Goal: Check status

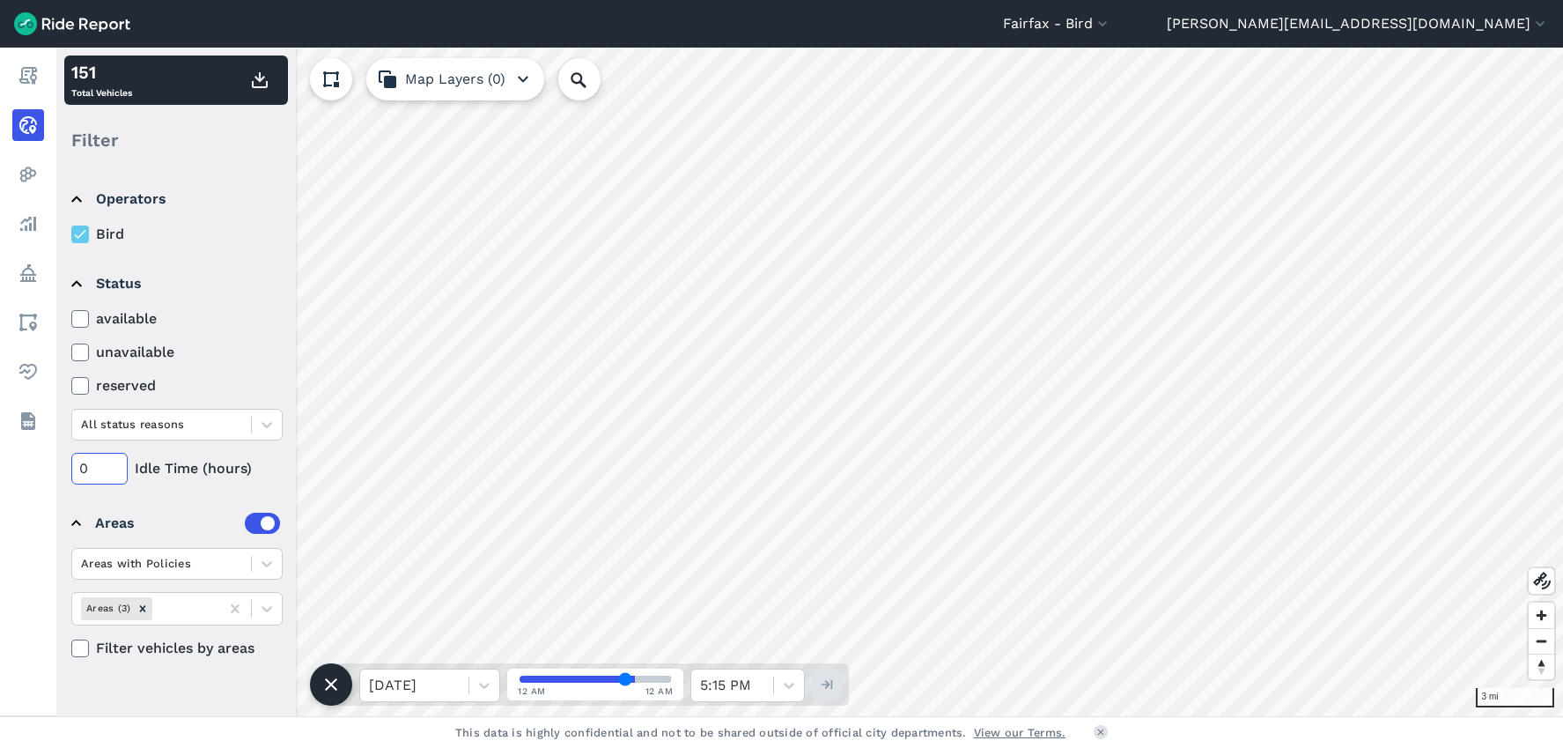
click at [115, 474] on input "0" at bounding box center [99, 469] width 56 height 32
type input "72"
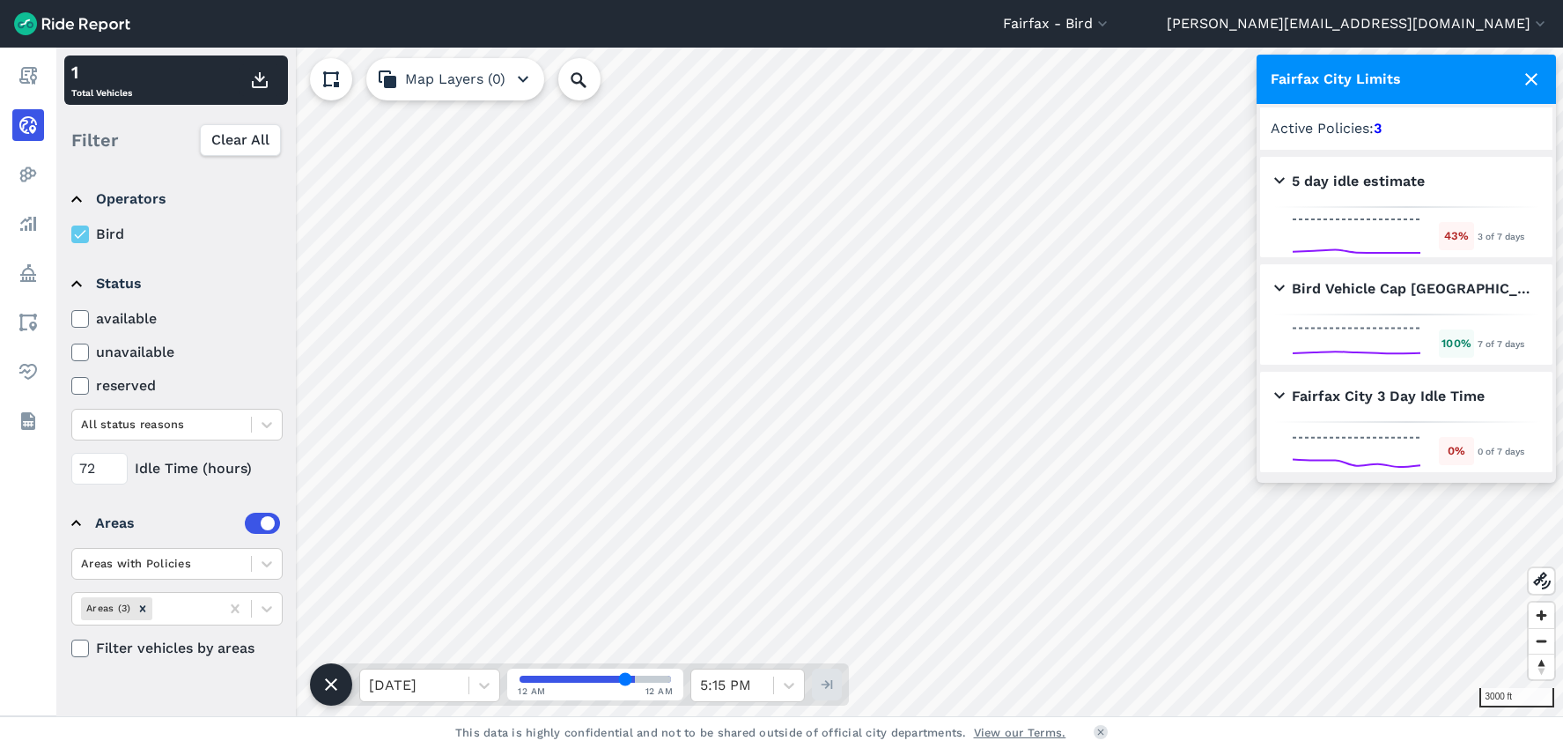
click at [1450, 234] on div "43 %" at bounding box center [1456, 235] width 35 height 27
drag, startPoint x: 1450, startPoint y: 234, endPoint x: 1462, endPoint y: 234, distance: 12.3
click at [1461, 234] on div "43 %" at bounding box center [1456, 235] width 35 height 27
click at [1462, 234] on div "43 %" at bounding box center [1456, 235] width 35 height 27
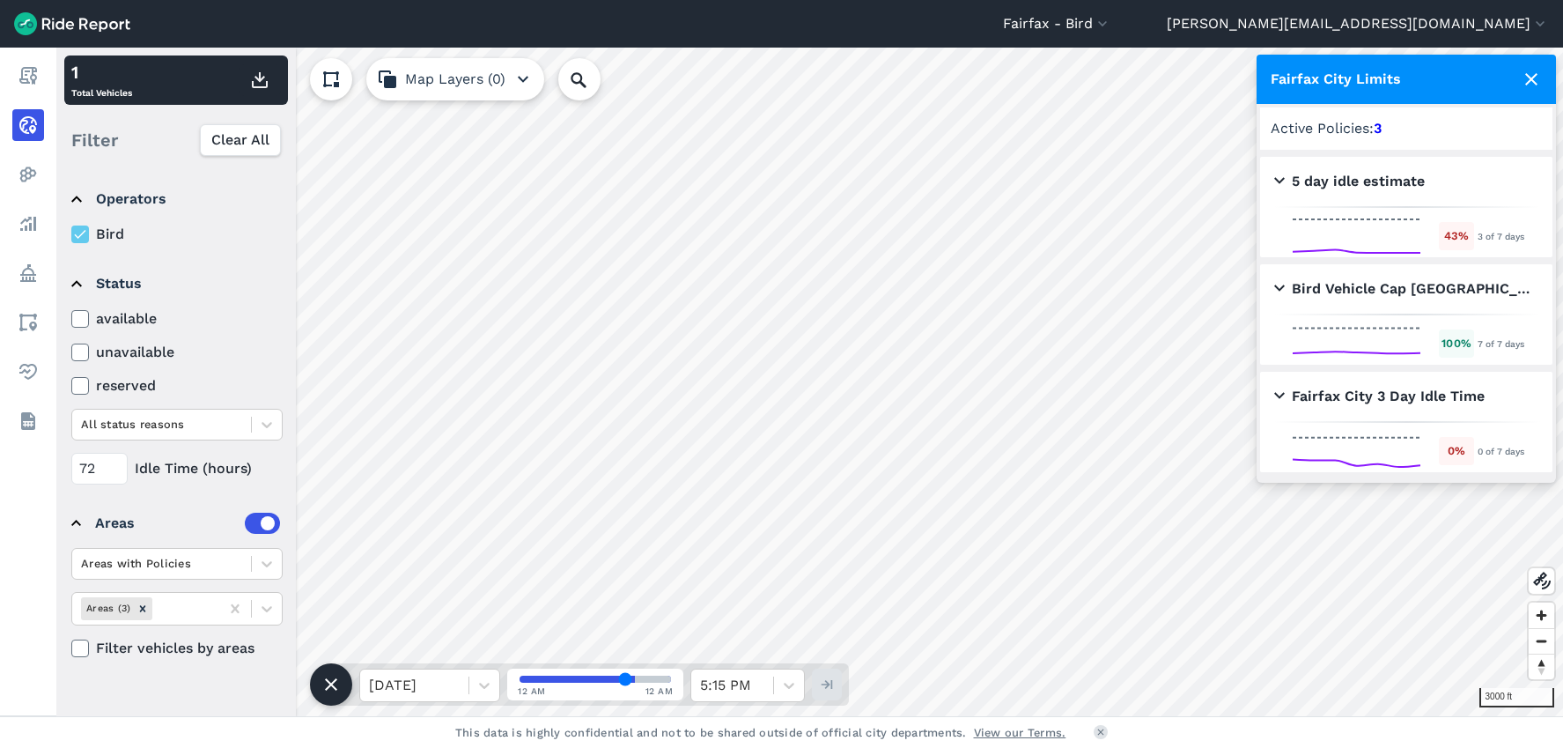
click at [1281, 178] on h2 "5 day idle estimate" at bounding box center [1349, 181] width 151 height 21
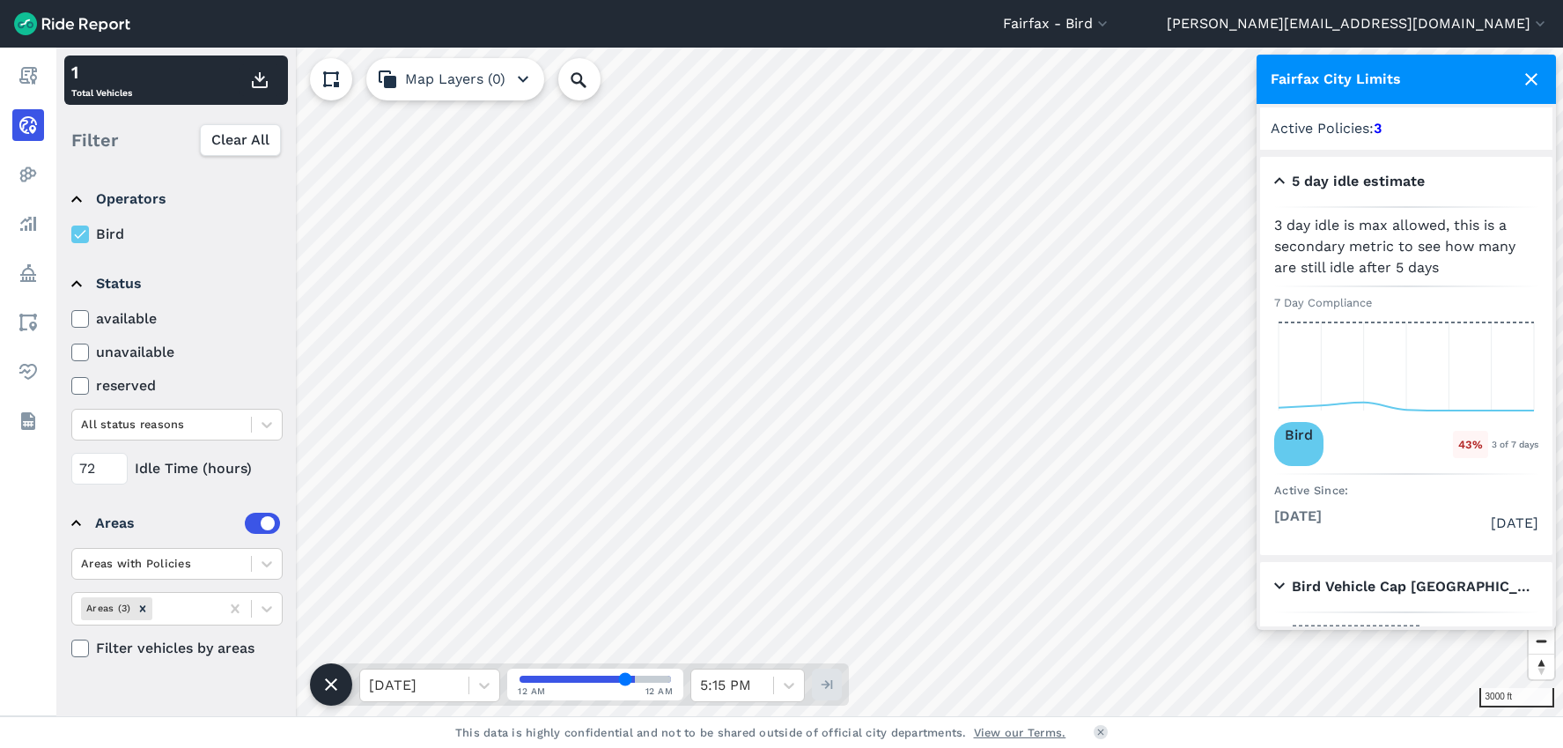
click at [1281, 178] on h2 "5 day idle estimate" at bounding box center [1349, 181] width 151 height 21
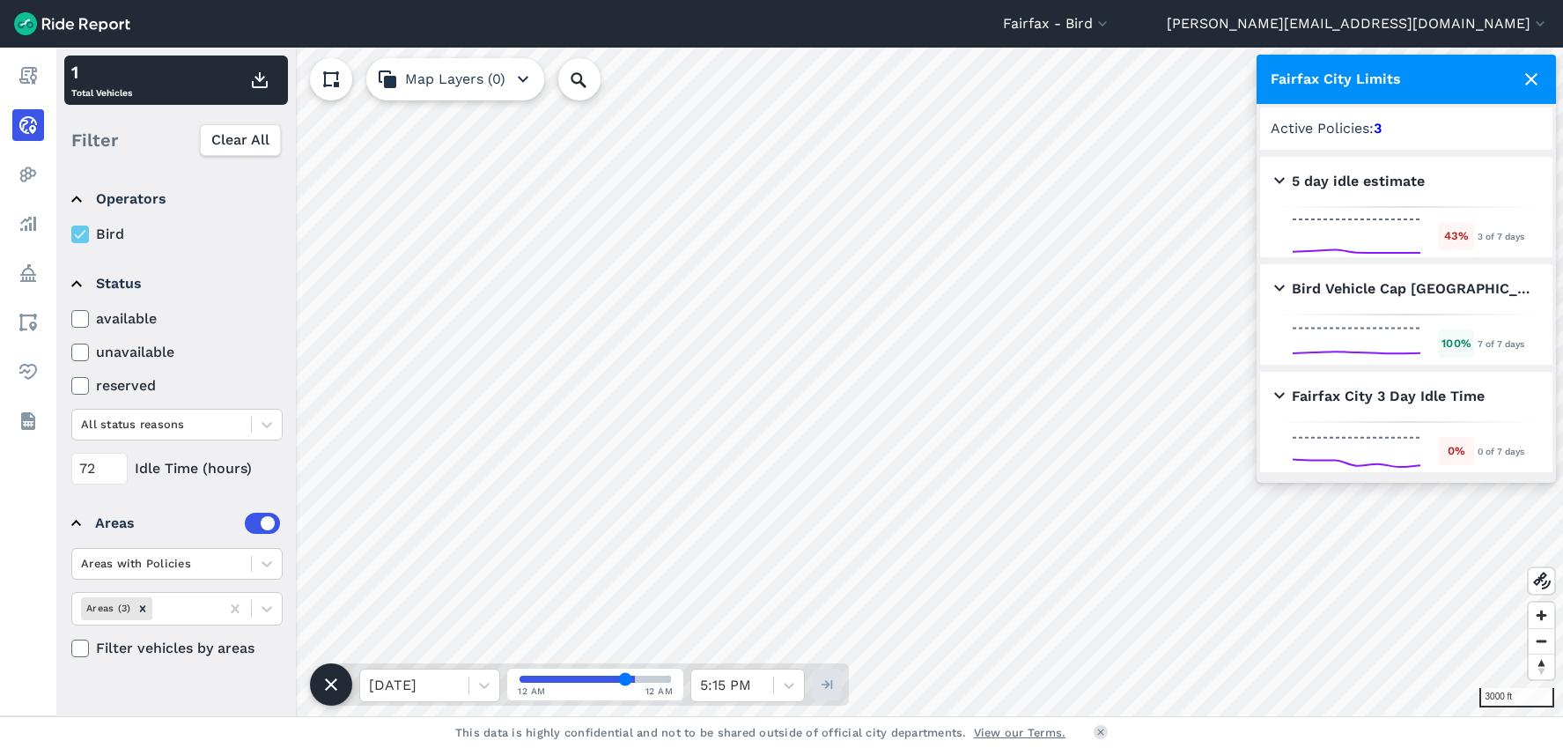
click at [1280, 400] on h2 "Fairfax City 3 Day Idle Time" at bounding box center [1379, 396] width 210 height 21
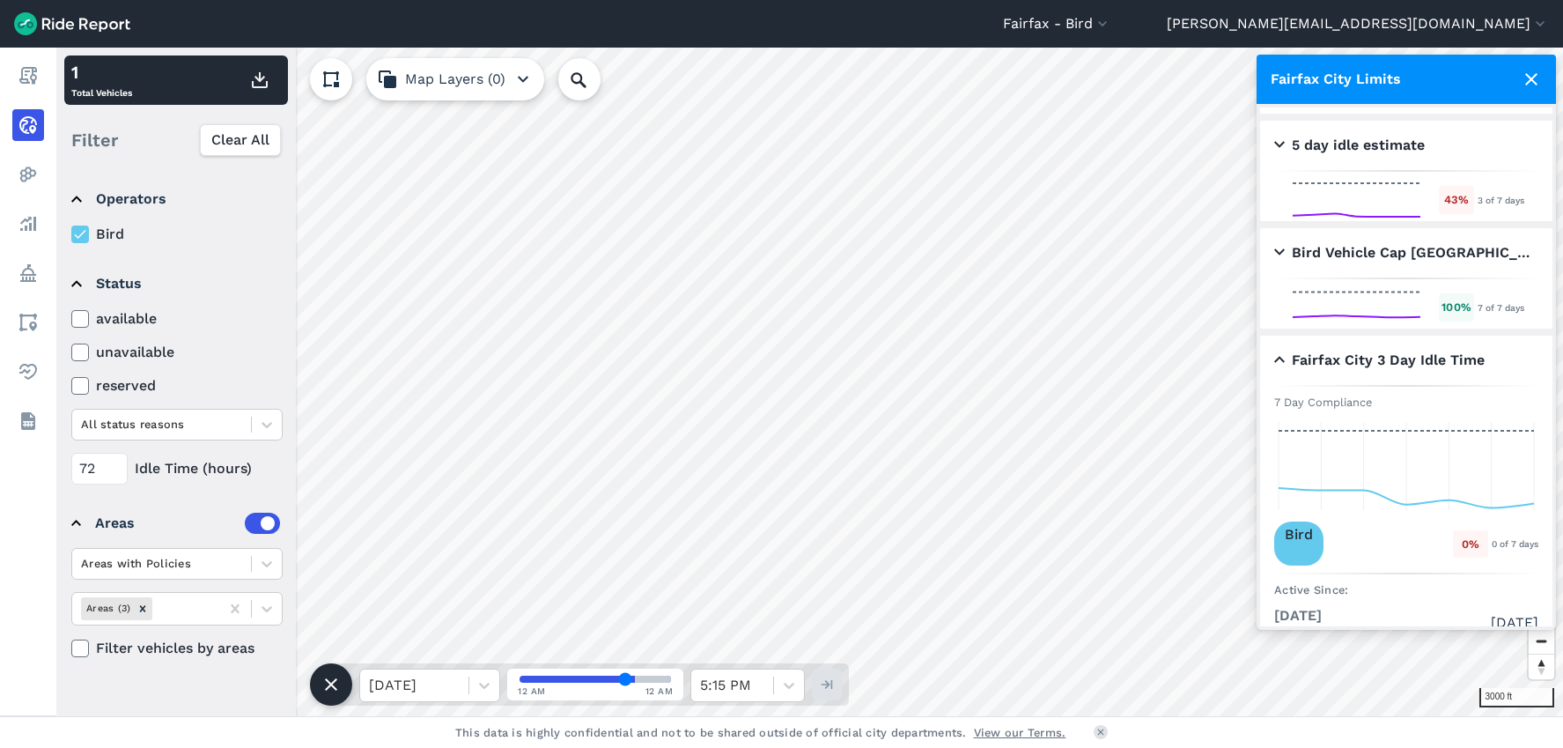
scroll to position [38, 0]
click at [1412, 498] on icon at bounding box center [1406, 464] width 264 height 97
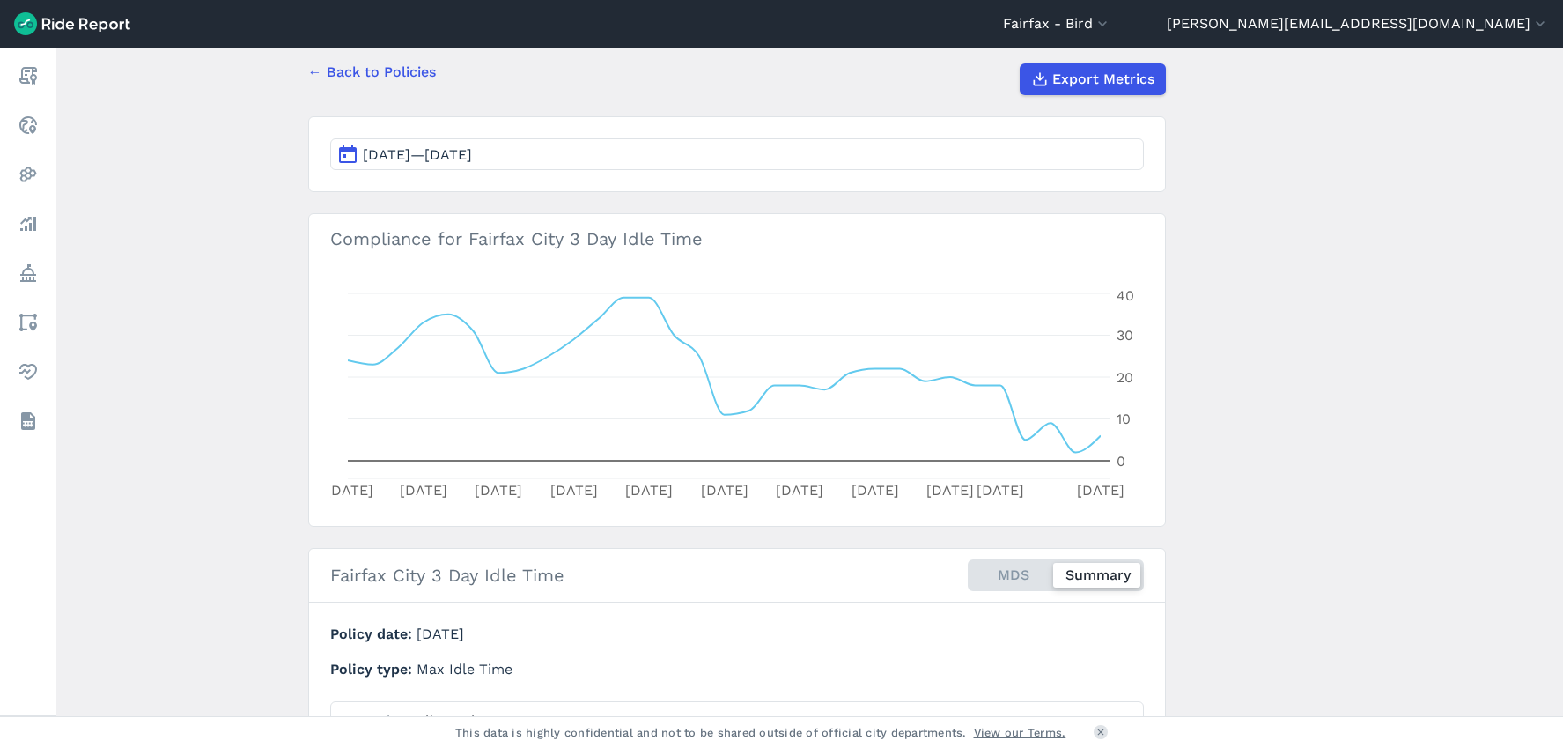
scroll to position [163, 0]
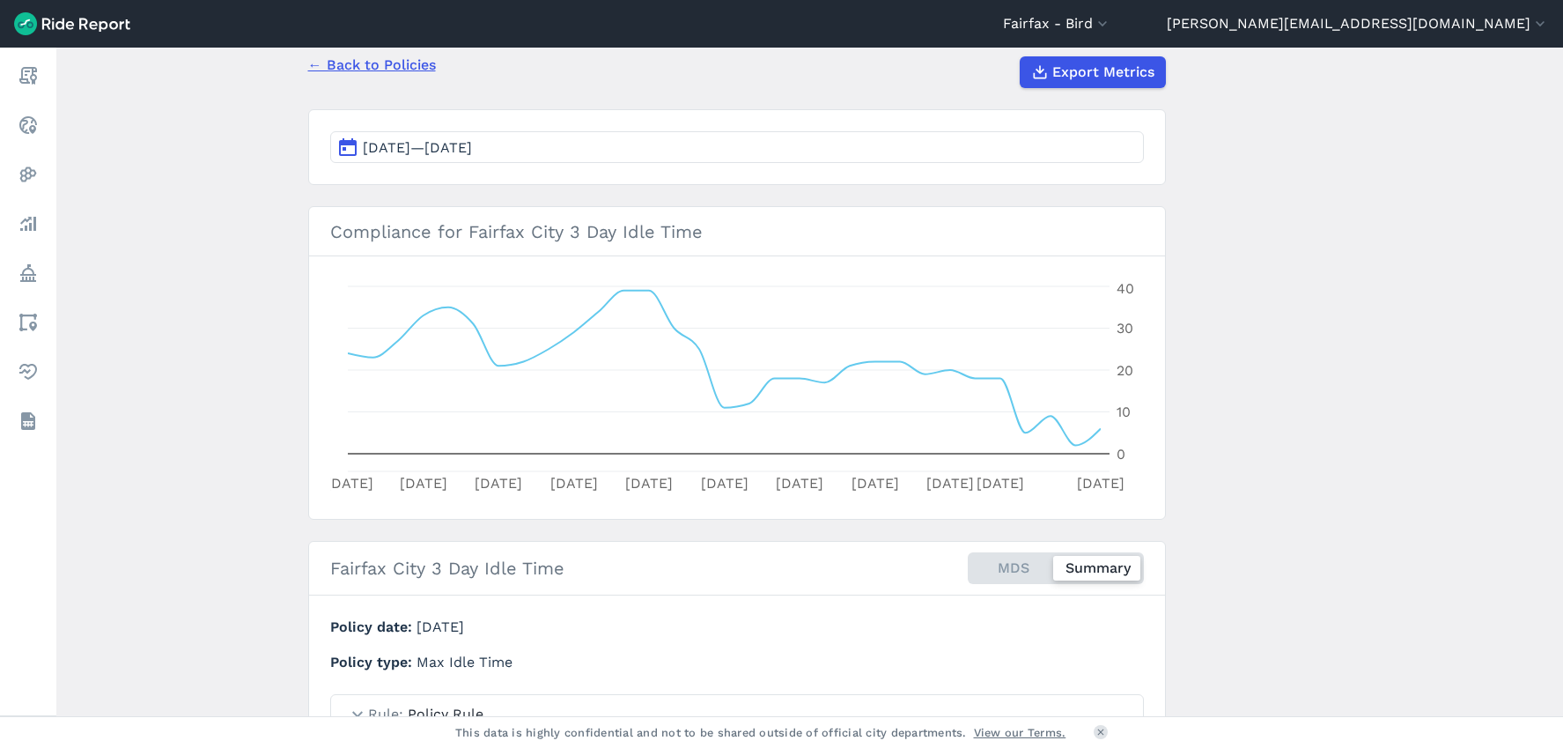
click at [377, 151] on span "[DATE]—[DATE]" at bounding box center [417, 147] width 109 height 17
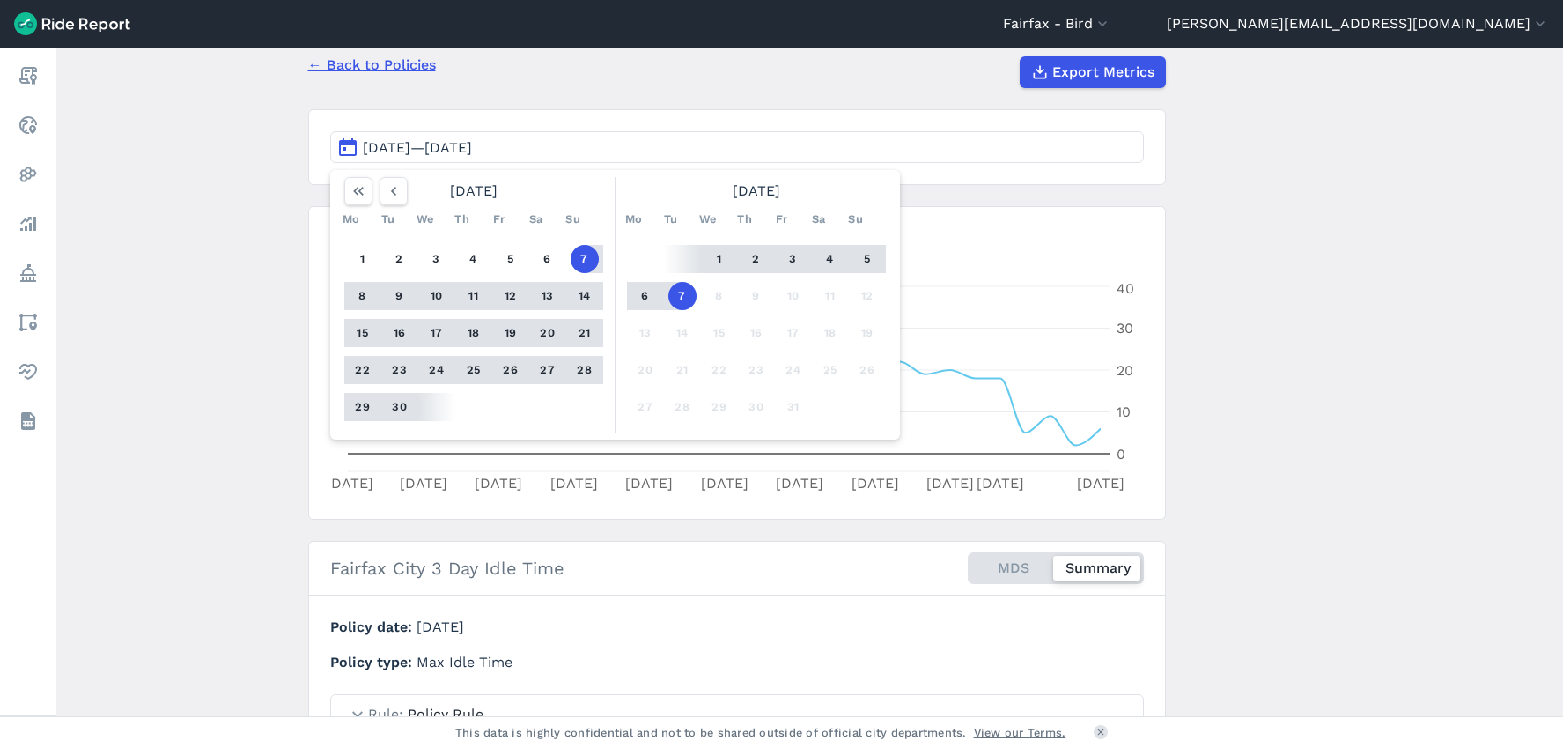
click at [388, 207] on div "Tu" at bounding box center [388, 219] width 28 height 28
click at [385, 192] on icon "button" at bounding box center [394, 191] width 18 height 18
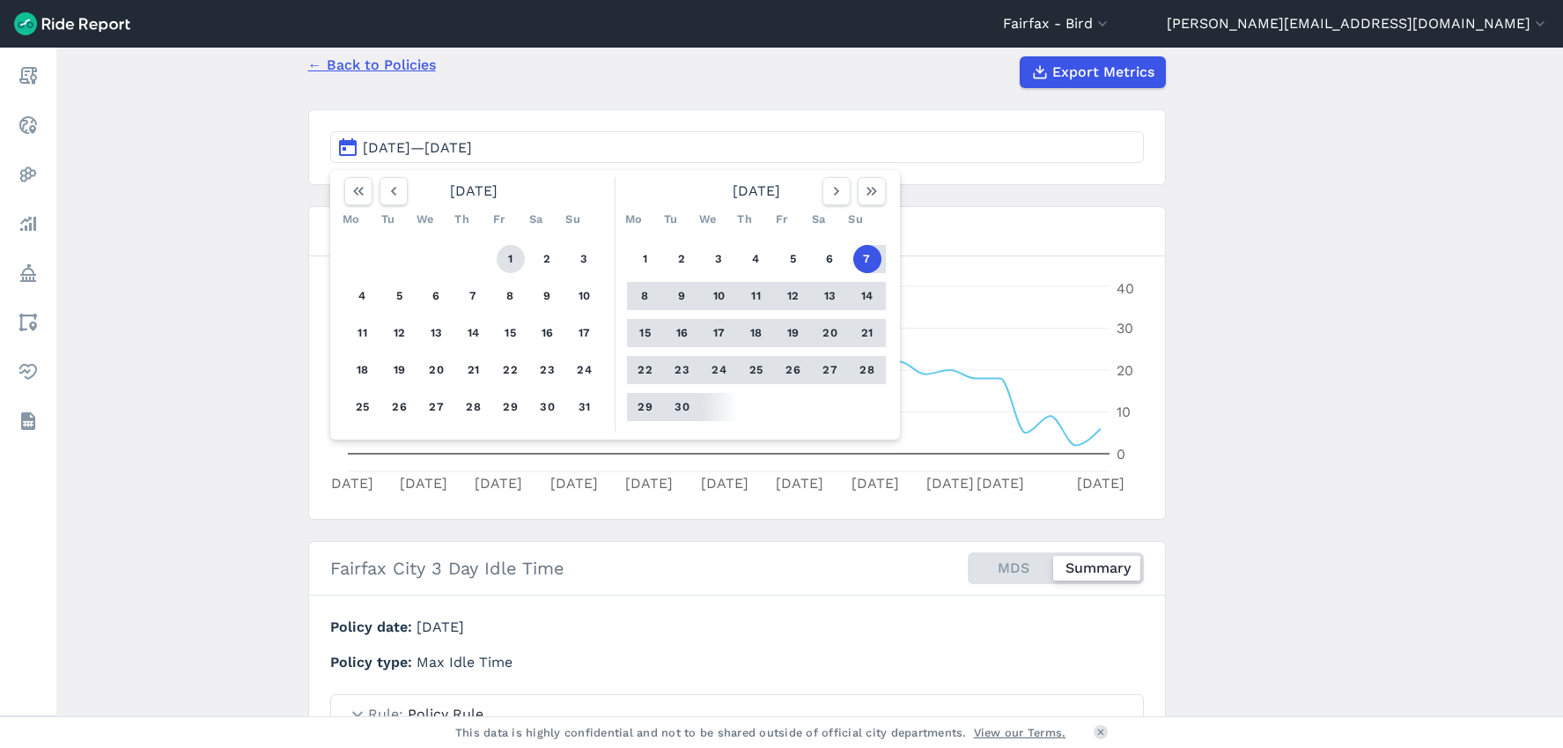
click at [511, 257] on button "1" at bounding box center [511, 259] width 28 height 28
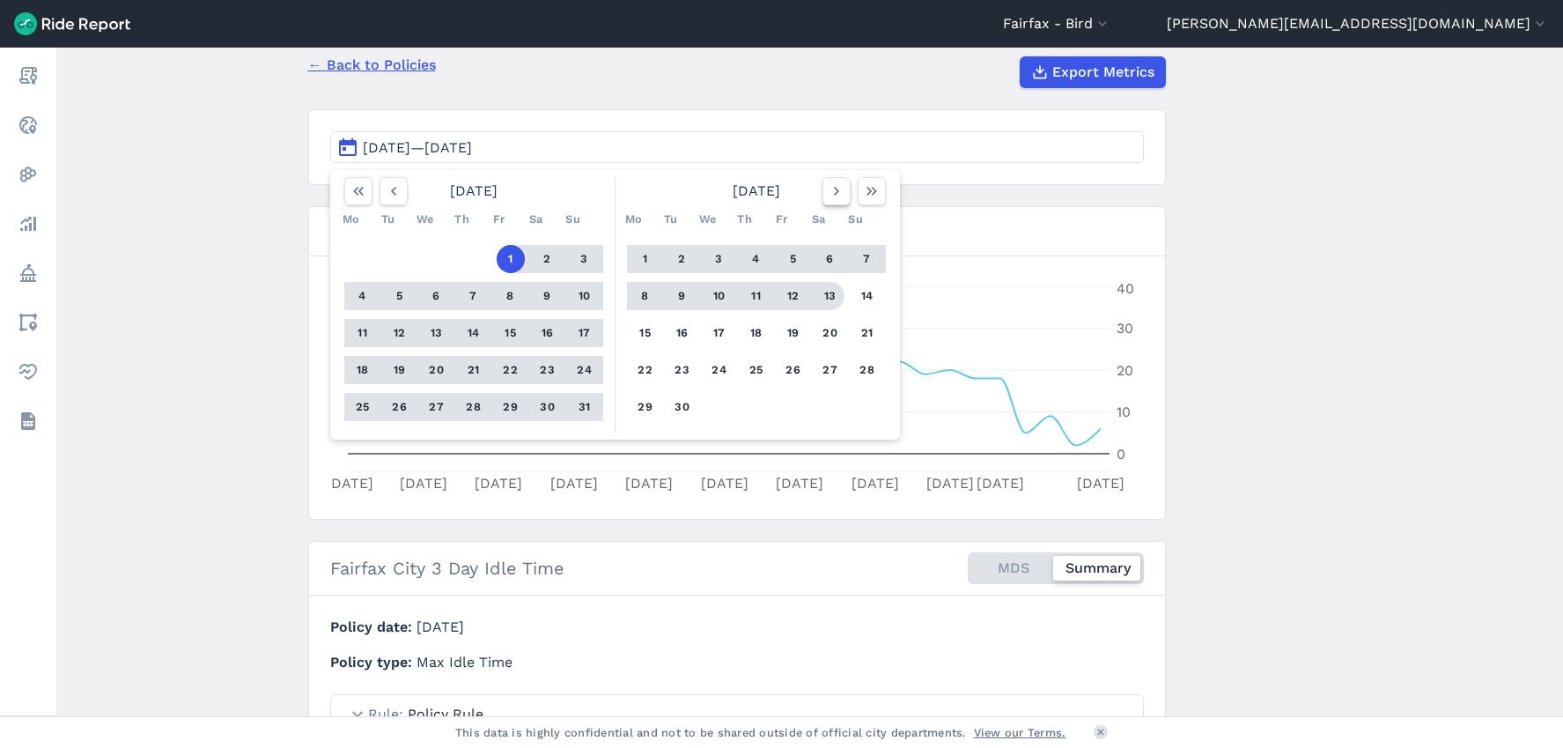
click at [825, 203] on button "button" at bounding box center [837, 191] width 28 height 28
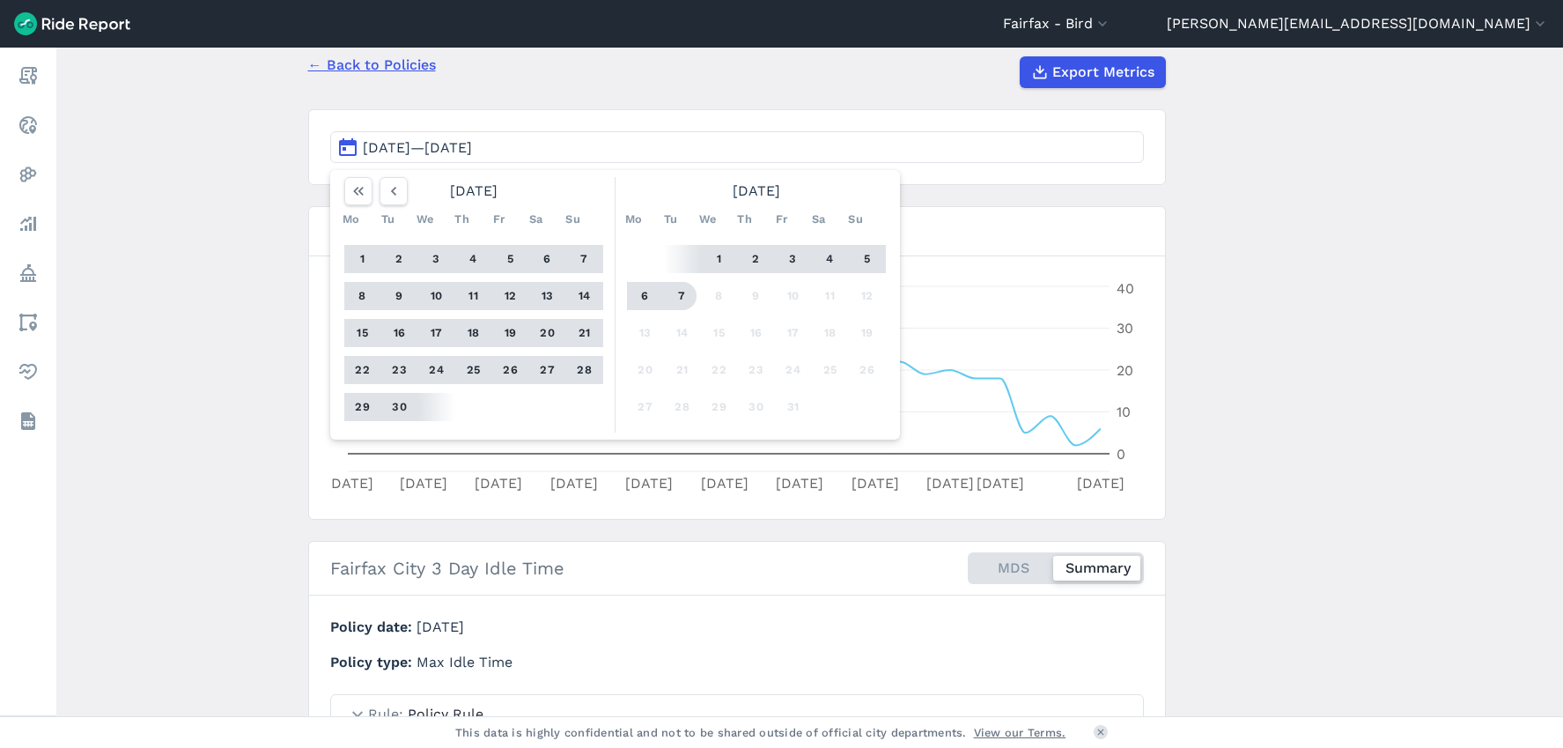
click at [676, 304] on button "7" at bounding box center [682, 296] width 28 height 28
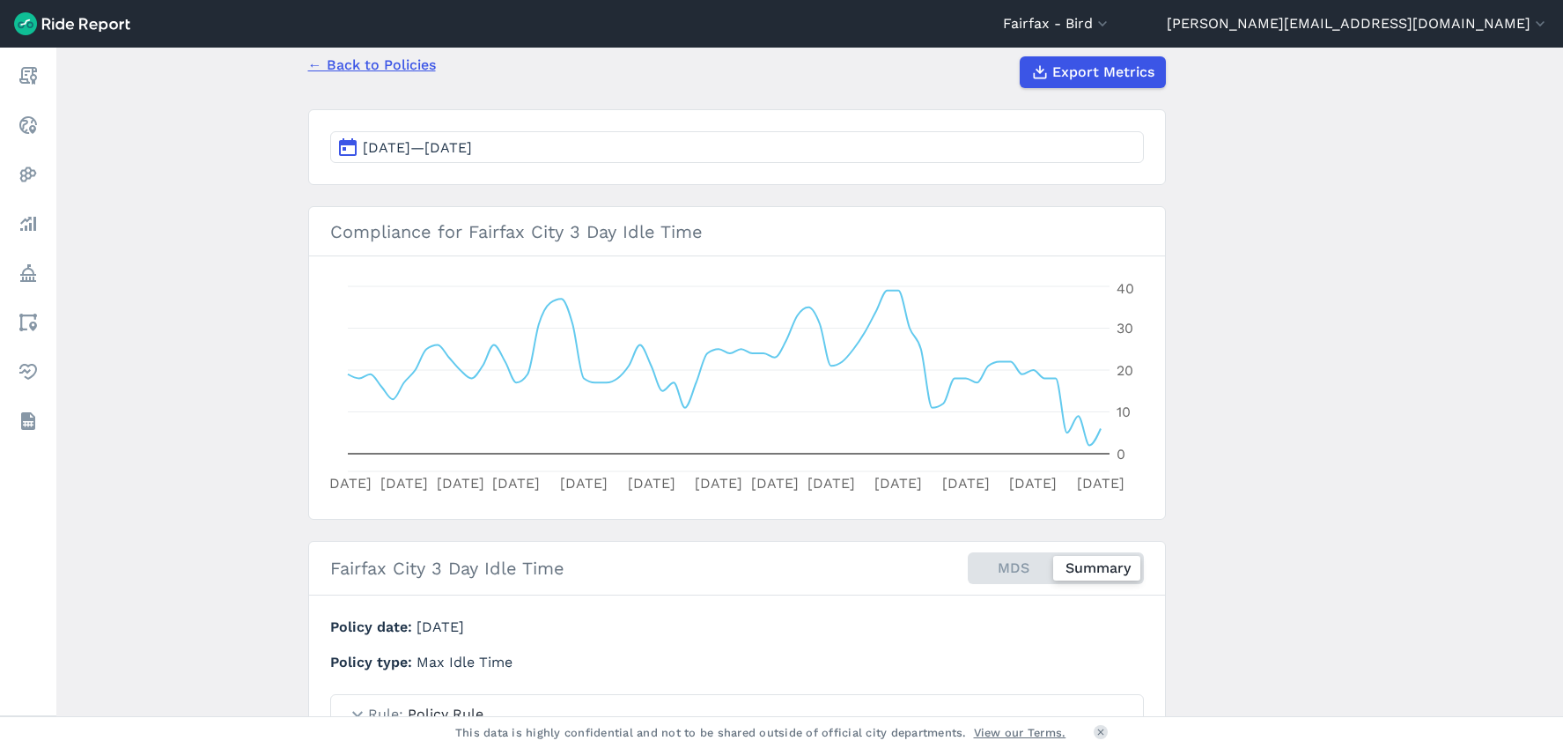
click at [1251, 497] on main "Fairfax City 3 Day Idle Time Policy ← Back to Policies Export Metrics [DATE]—[D…" at bounding box center [809, 382] width 1507 height 668
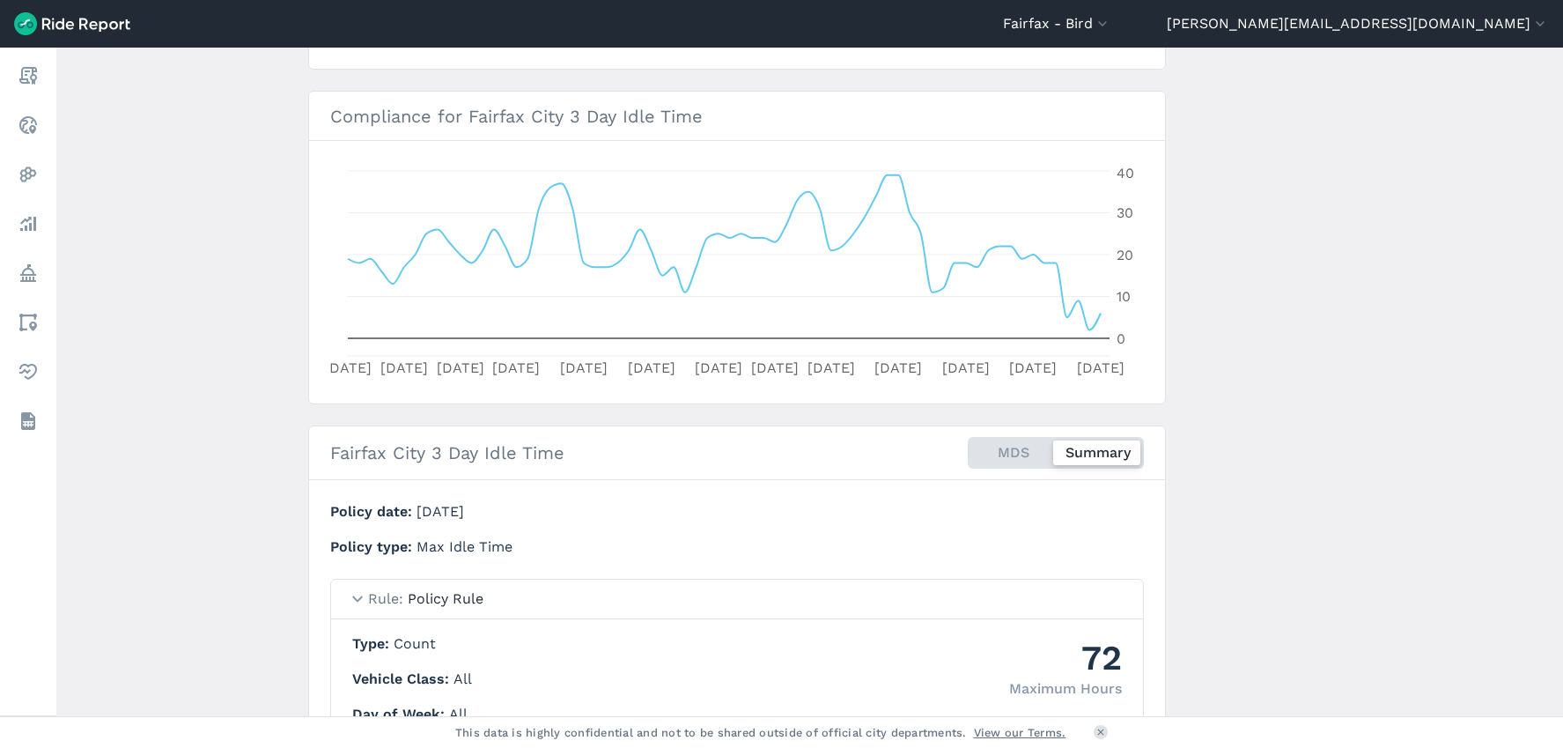
scroll to position [430, 0]
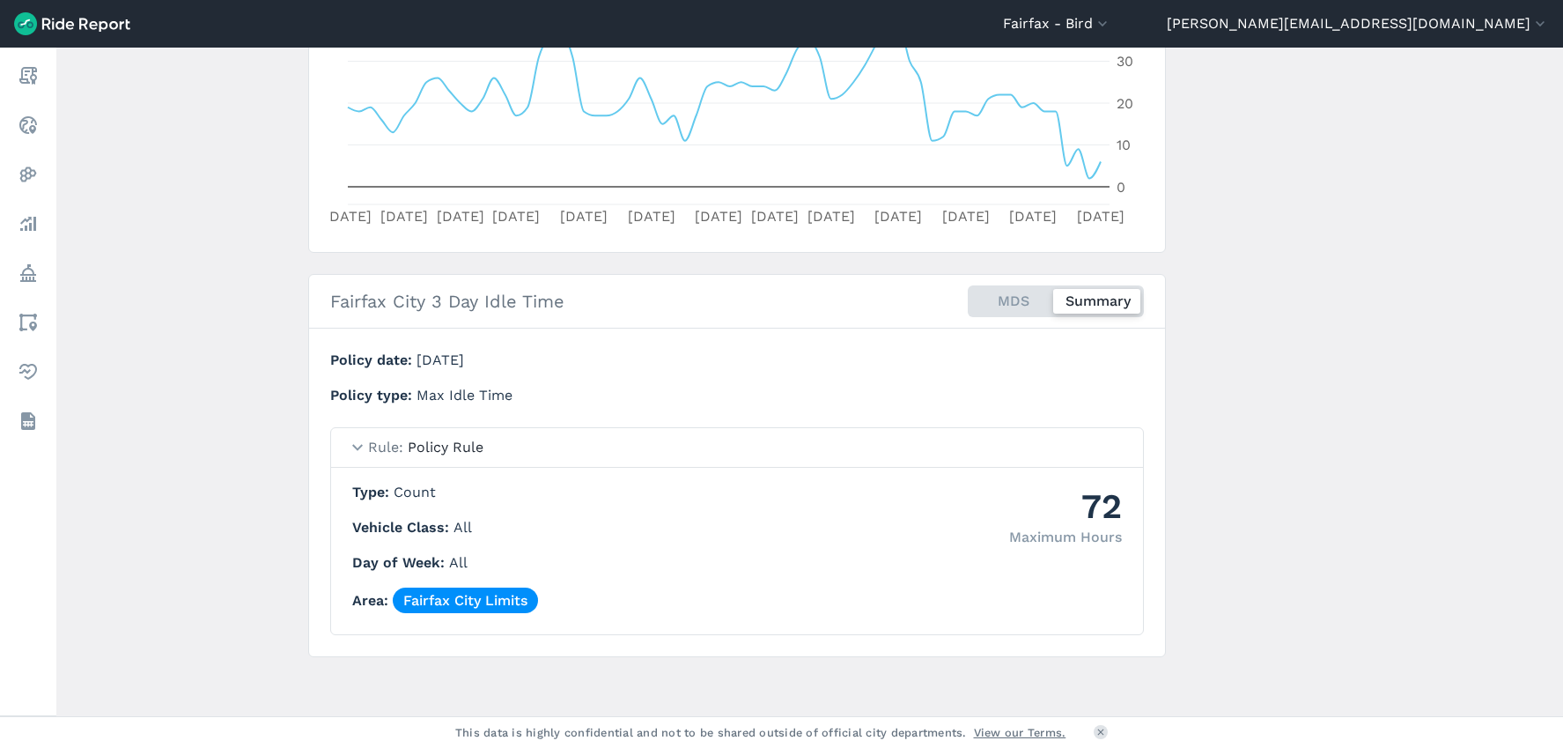
click at [1395, 473] on main "Fairfax City 3 Day Idle Time Policy ← Back to Policies Export Metrics [DATE]—[D…" at bounding box center [809, 382] width 1507 height 668
